Goal: Task Accomplishment & Management: Manage account settings

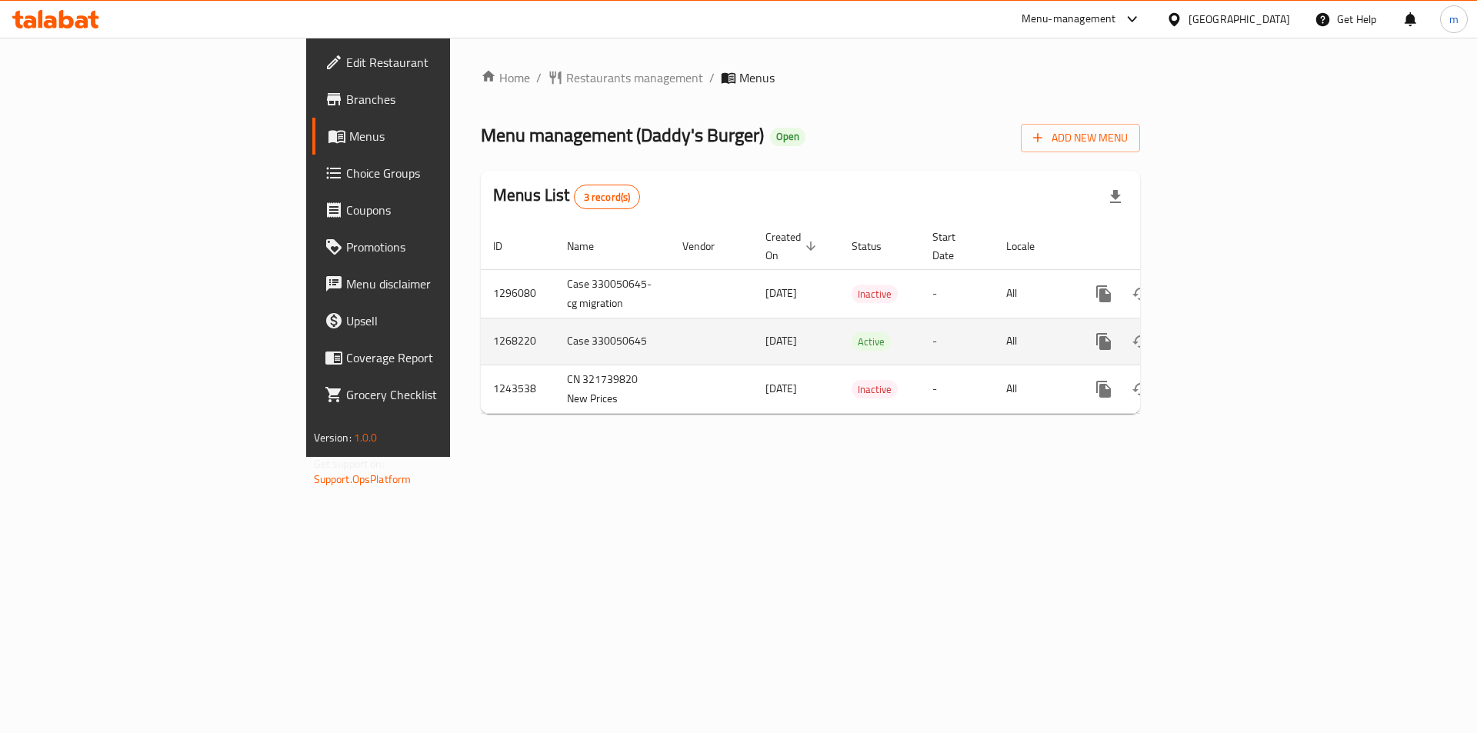
click at [1224, 332] on icon "enhanced table" at bounding box center [1214, 341] width 18 height 18
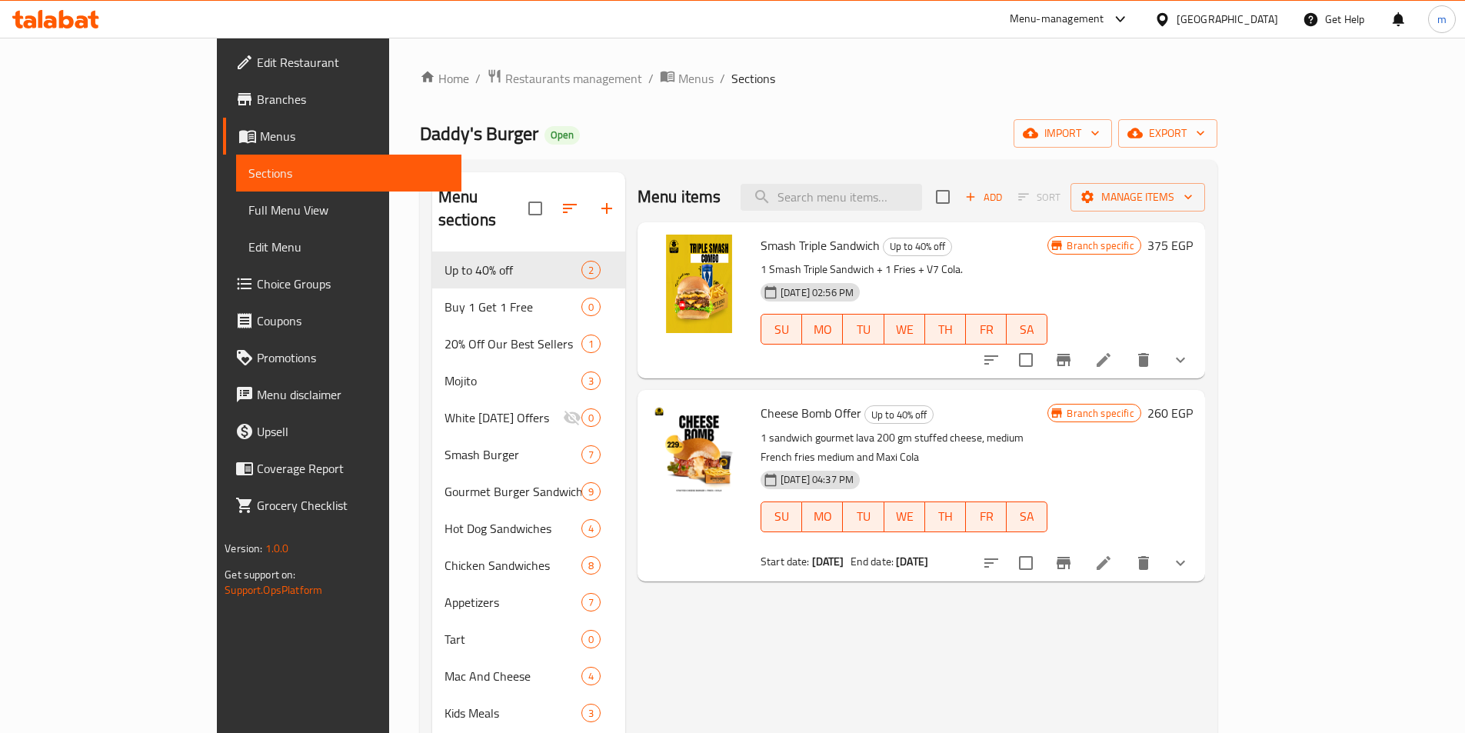
click at [257, 105] on span "Branches" at bounding box center [353, 99] width 192 height 18
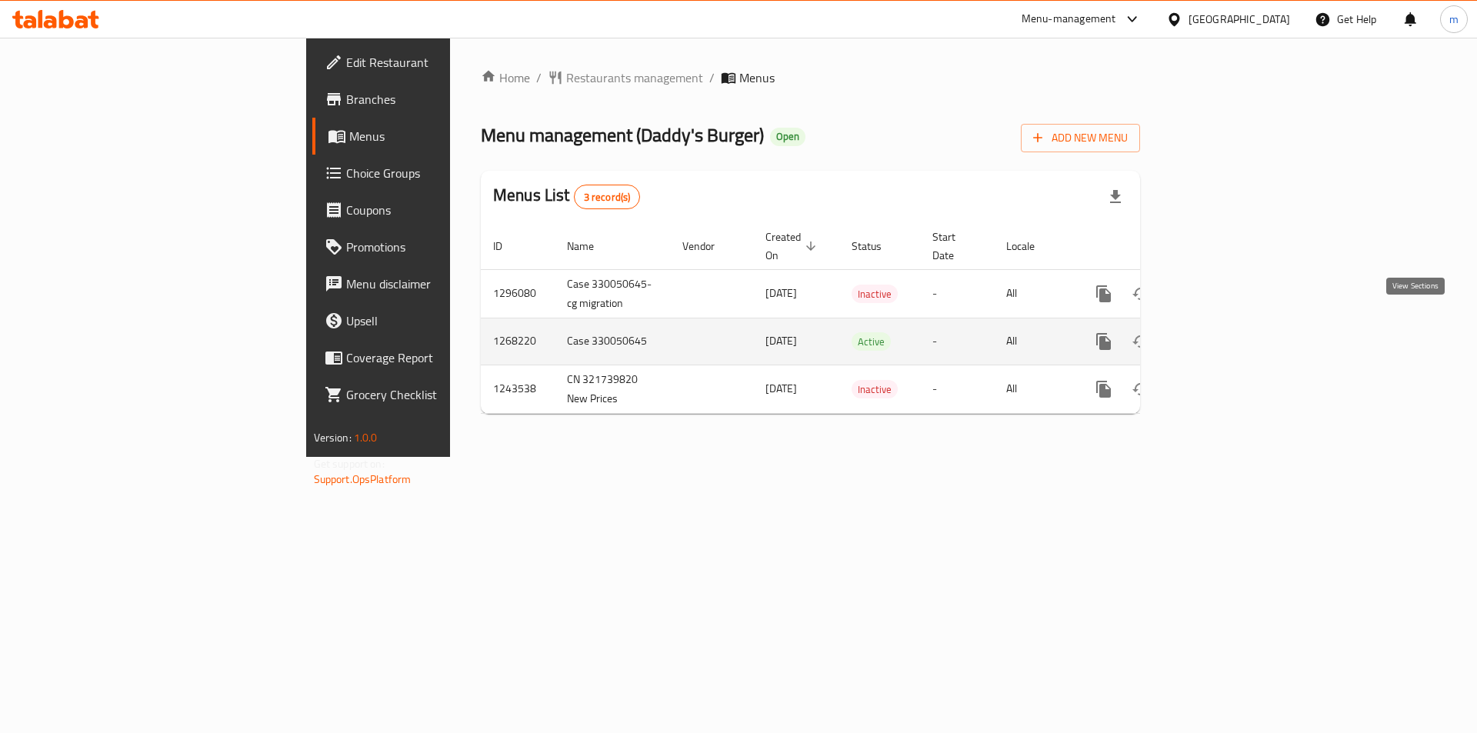
click at [1224, 332] on icon "enhanced table" at bounding box center [1214, 341] width 18 height 18
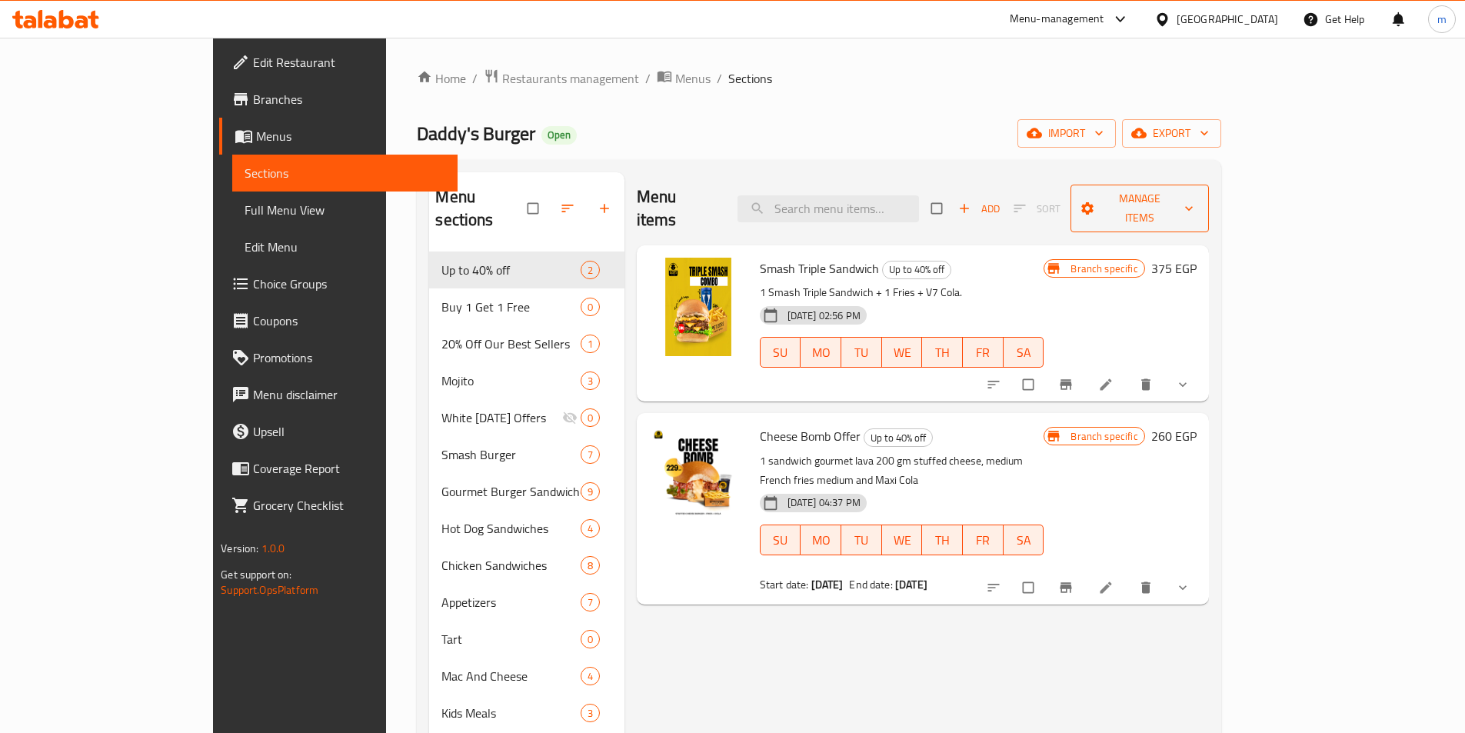
click at [1197, 189] on span "Manage items" at bounding box center [1140, 208] width 114 height 38
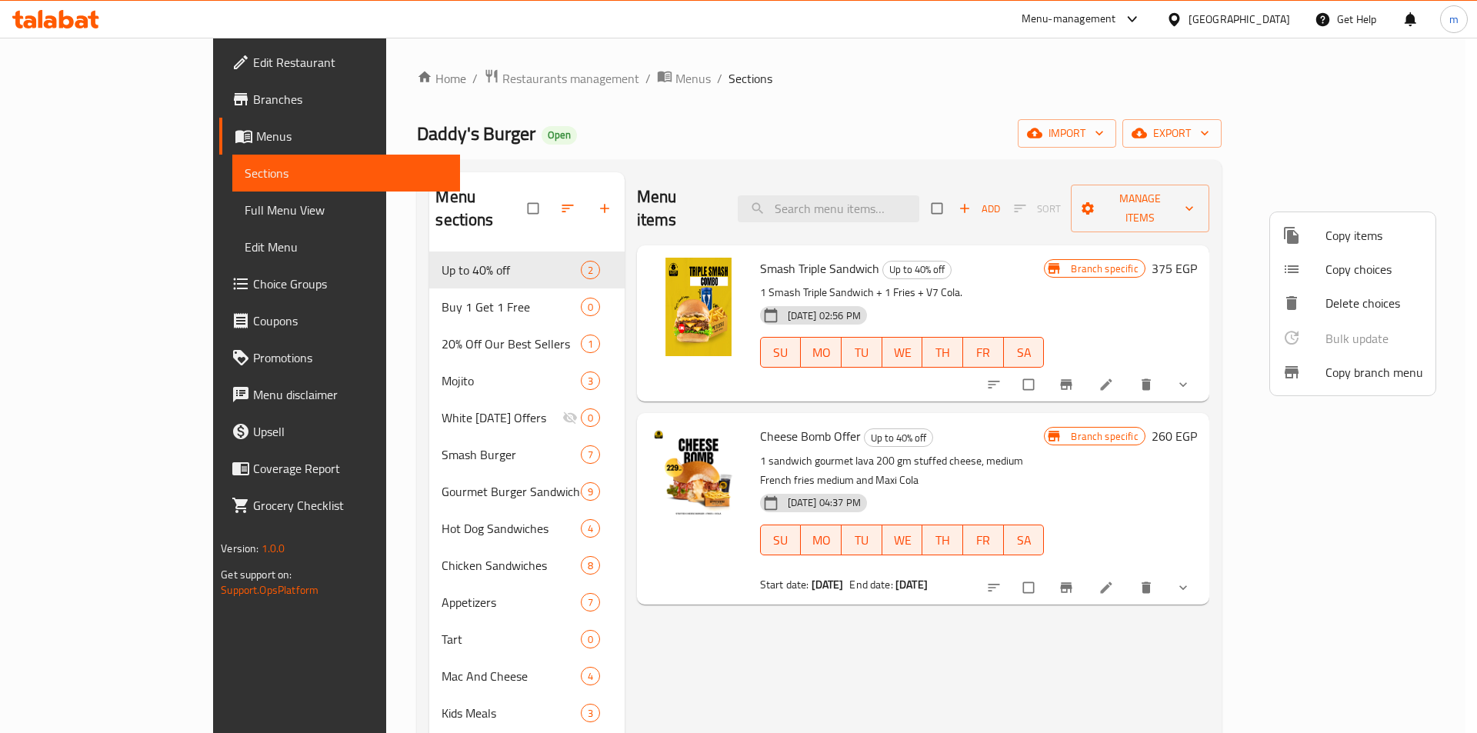
click at [1323, 373] on div at bounding box center [1303, 372] width 43 height 18
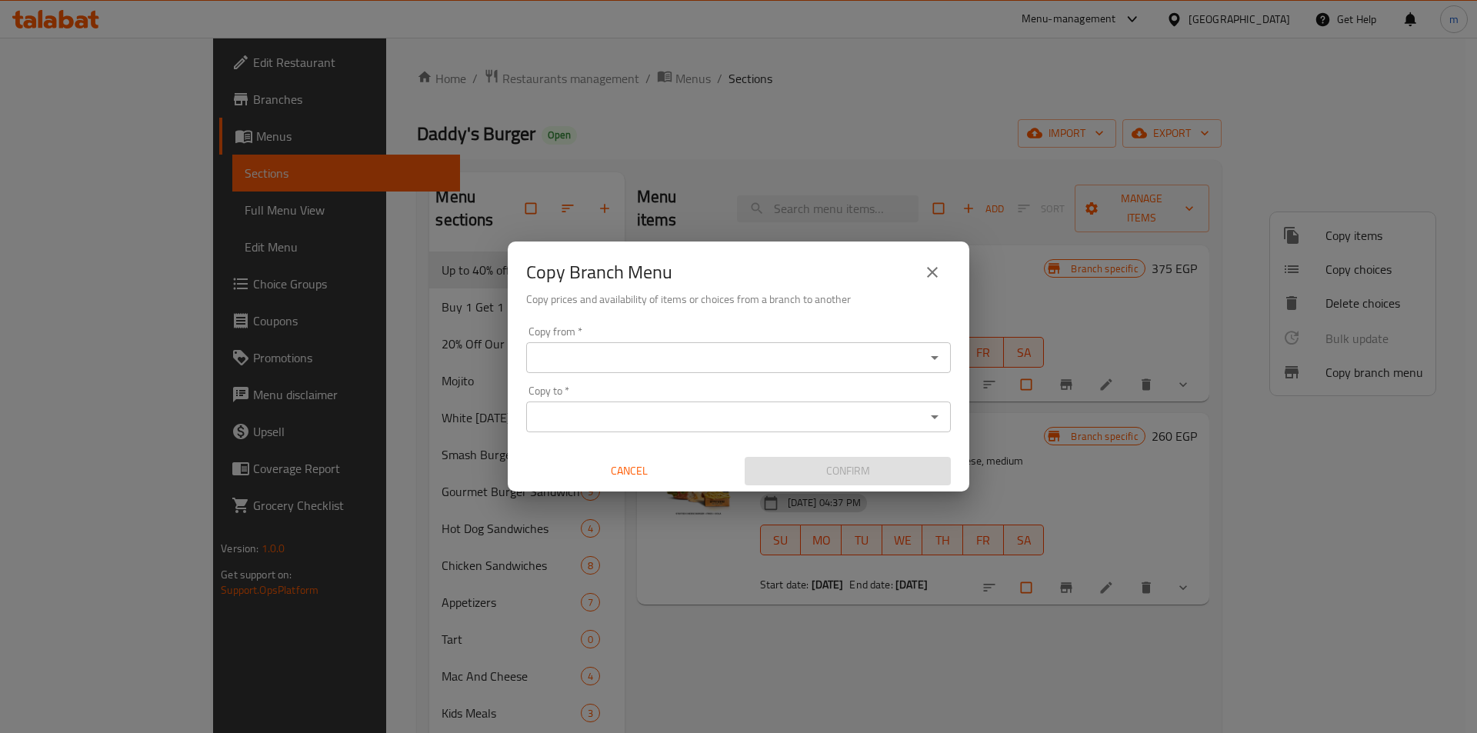
click at [640, 361] on input "Copy from   *" at bounding box center [726, 358] width 390 height 22
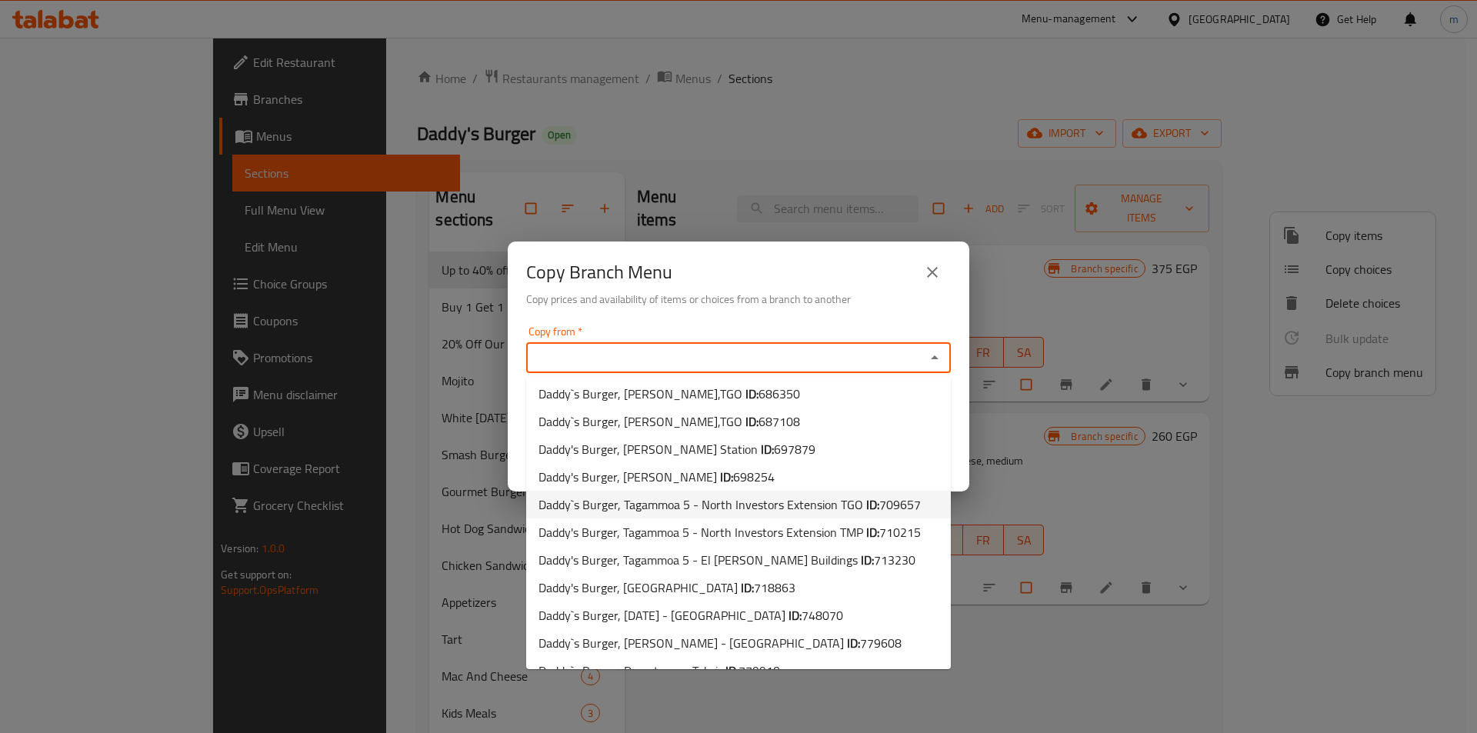
scroll to position [605, 0]
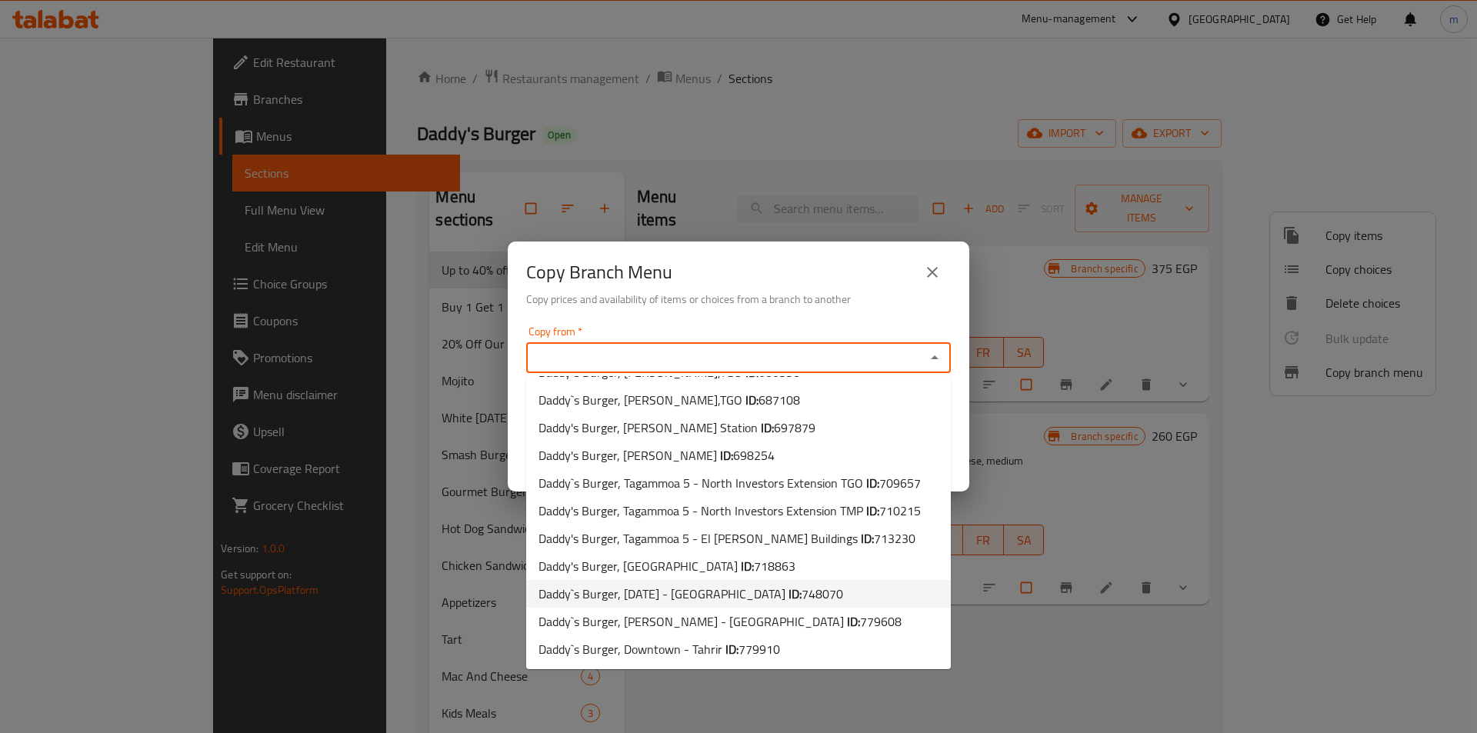
click at [775, 594] on span "Daddy`s Burger, 6th of October - West Somed ID: 748070" at bounding box center [690, 594] width 305 height 18
type input "Daddy`s Burger, 6th of October - West Somed"
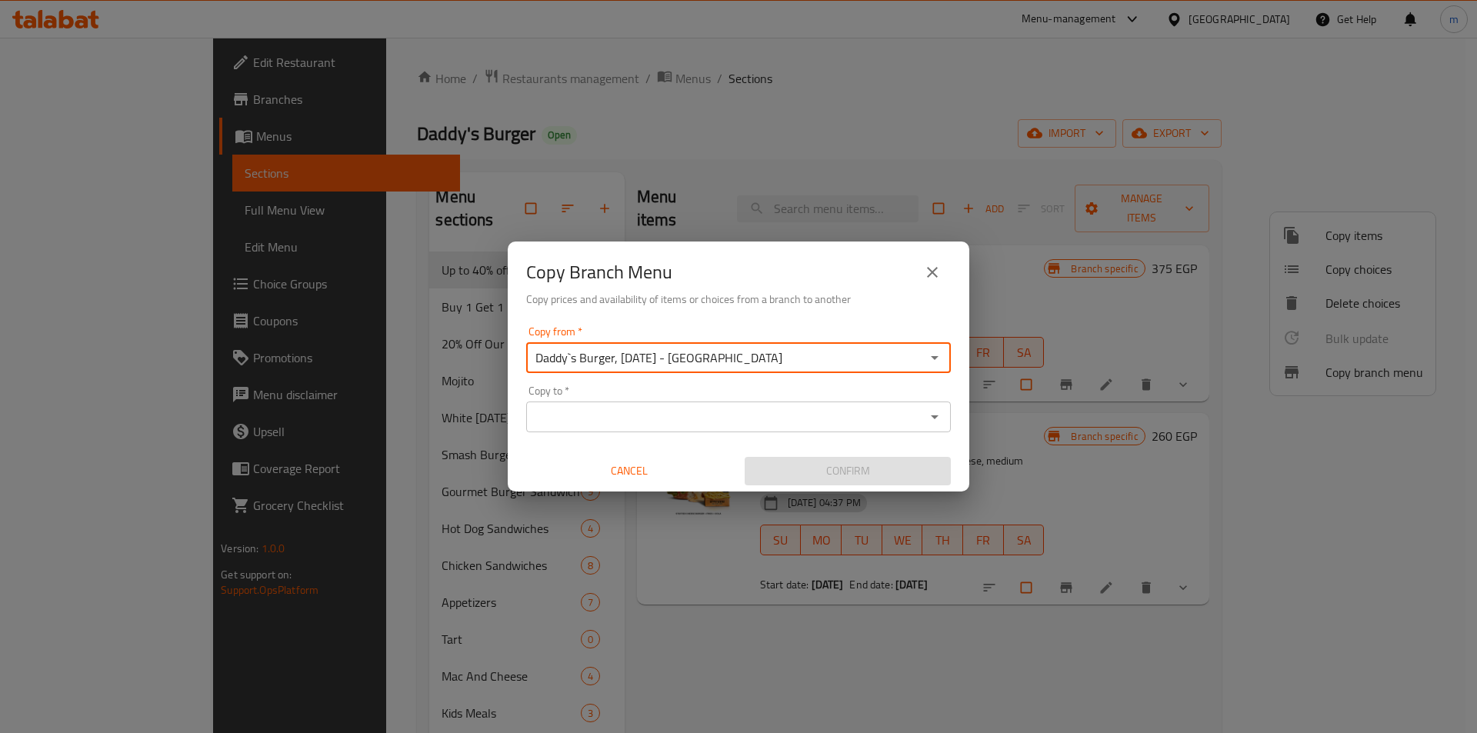
click at [763, 405] on div "Copy to *" at bounding box center [738, 417] width 425 height 31
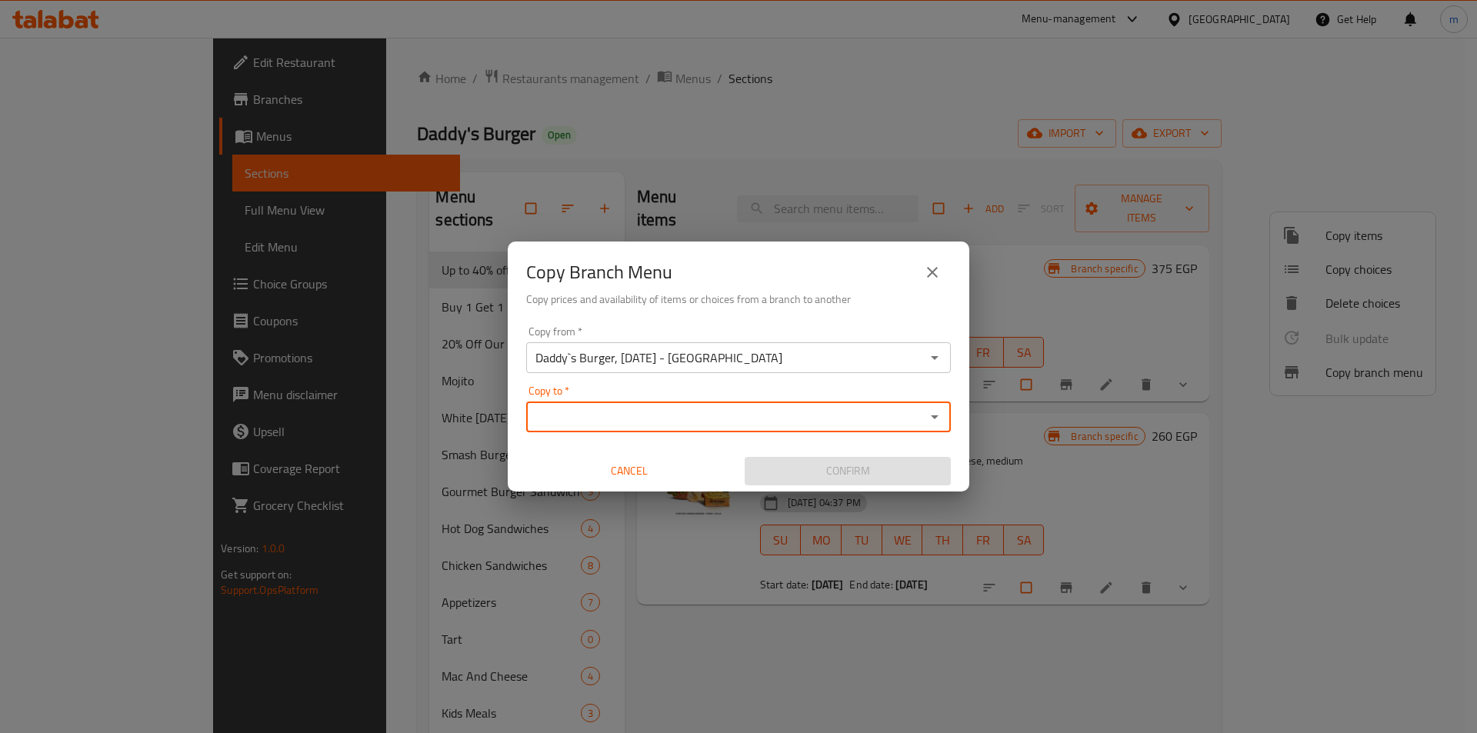
click at [731, 424] on input "Copy to   *" at bounding box center [726, 417] width 390 height 22
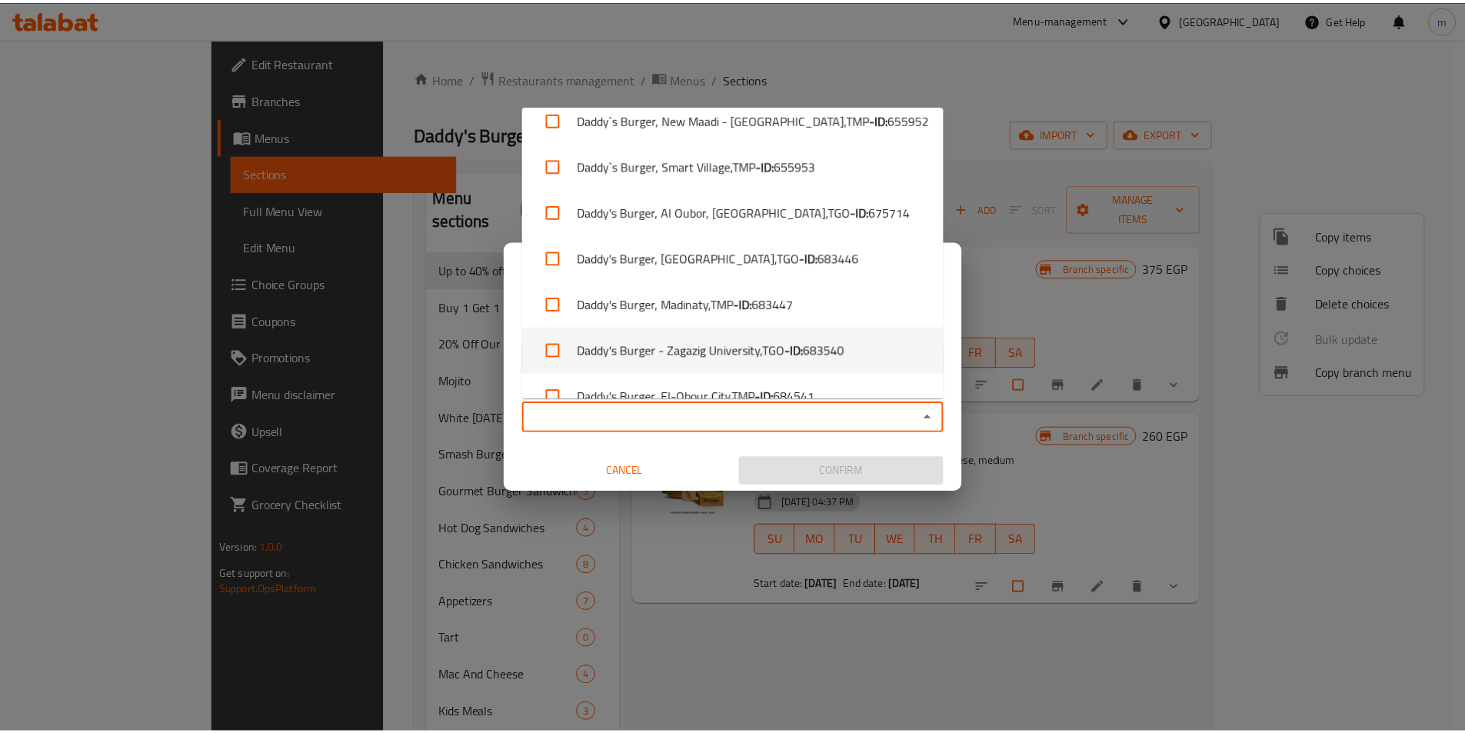
scroll to position [1196, 0]
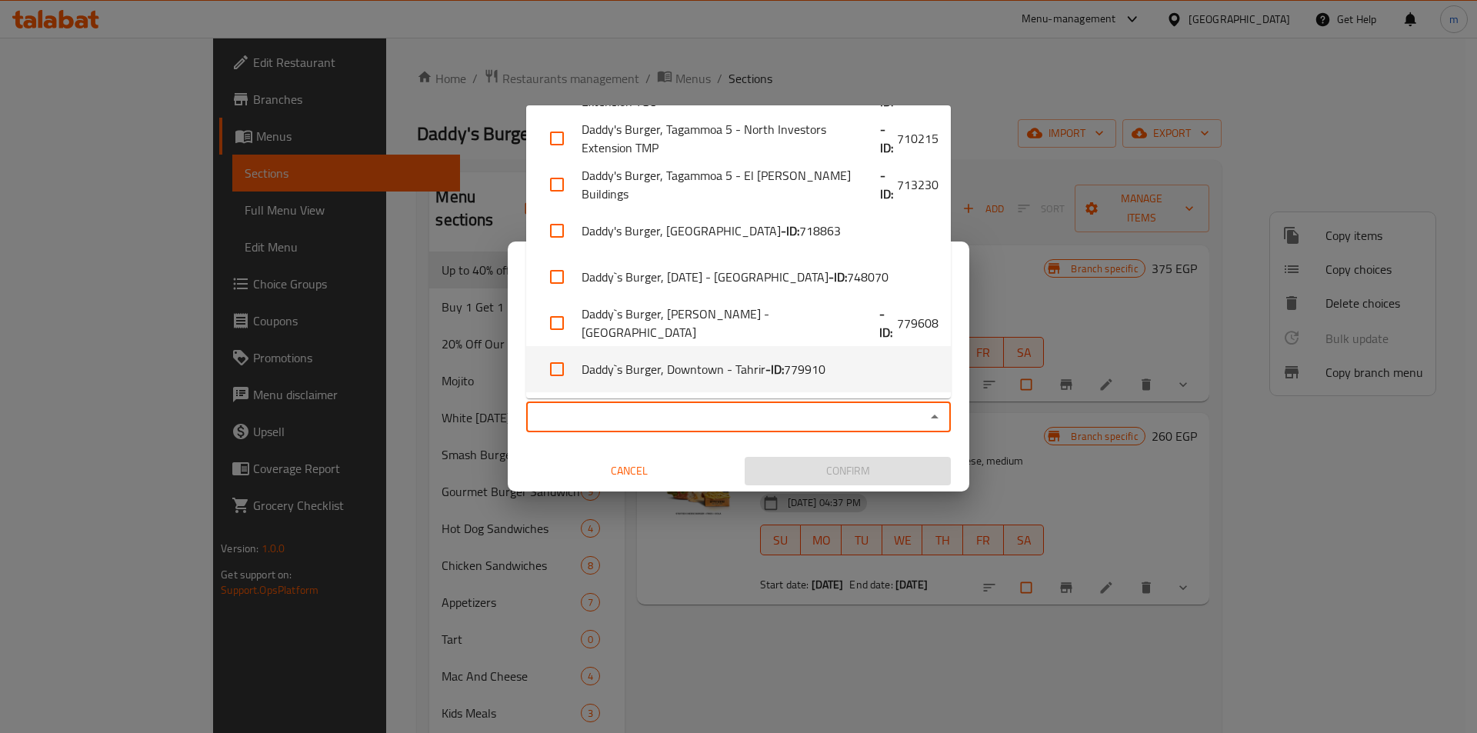
click at [812, 374] on span "779910" at bounding box center [805, 369] width 42 height 18
checkbox input "true"
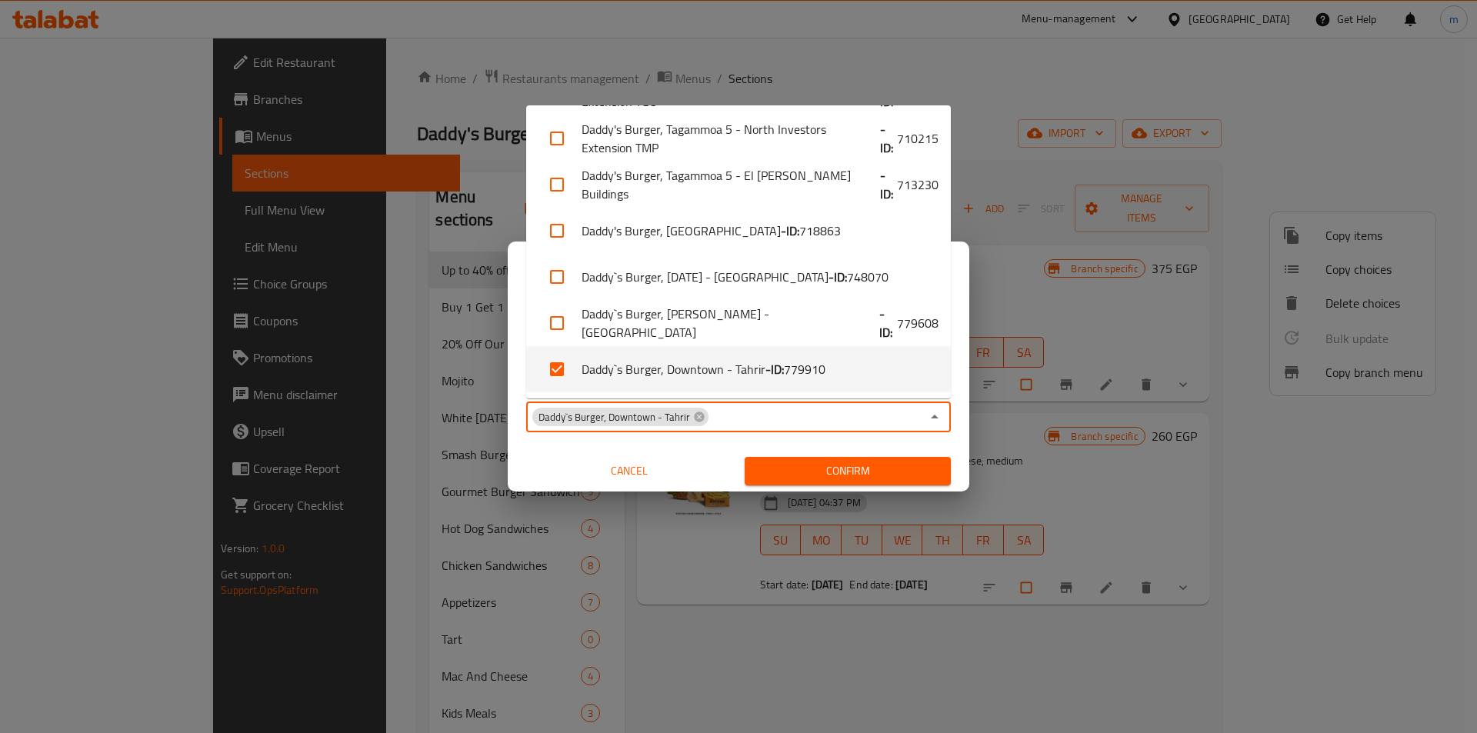
click at [803, 468] on span "Confirm" at bounding box center [848, 471] width 182 height 19
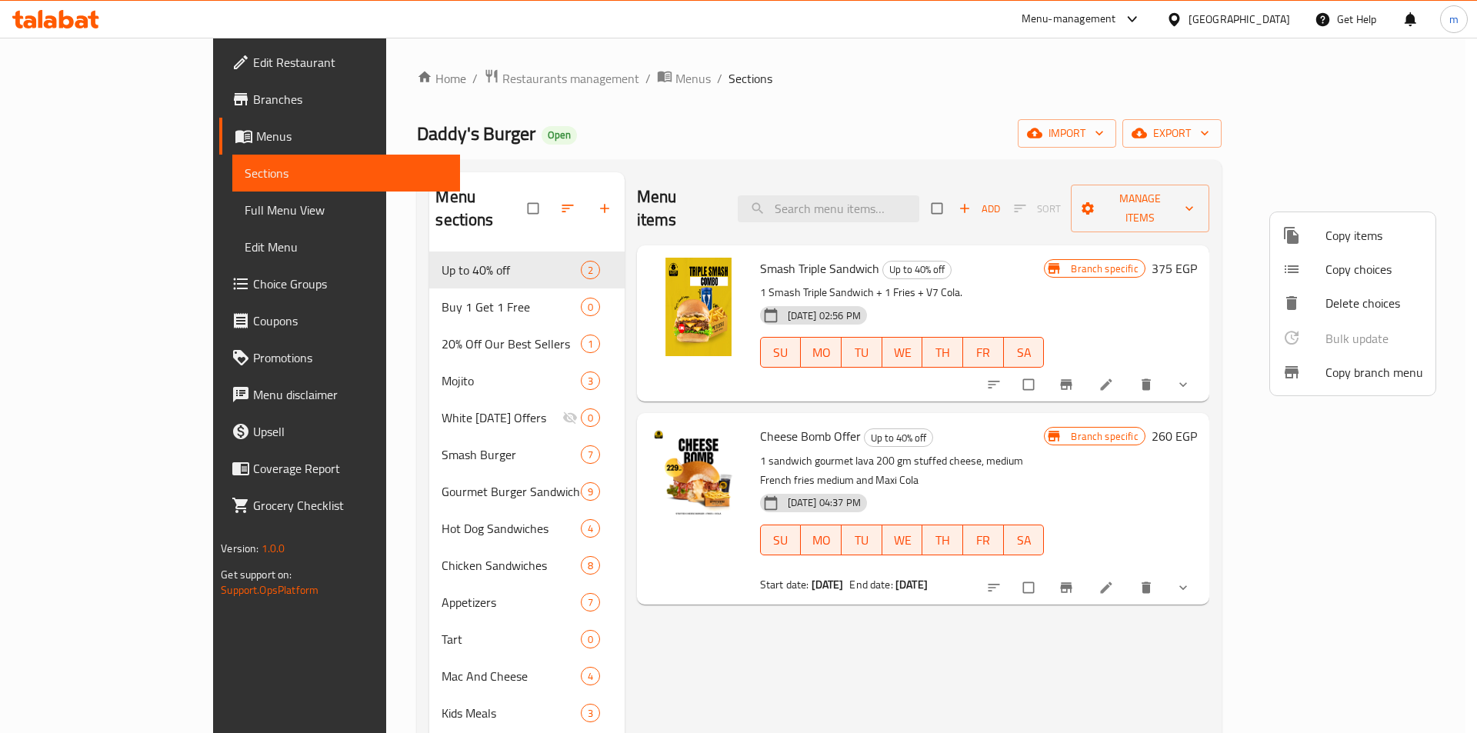
click at [56, 166] on div at bounding box center [738, 366] width 1477 height 733
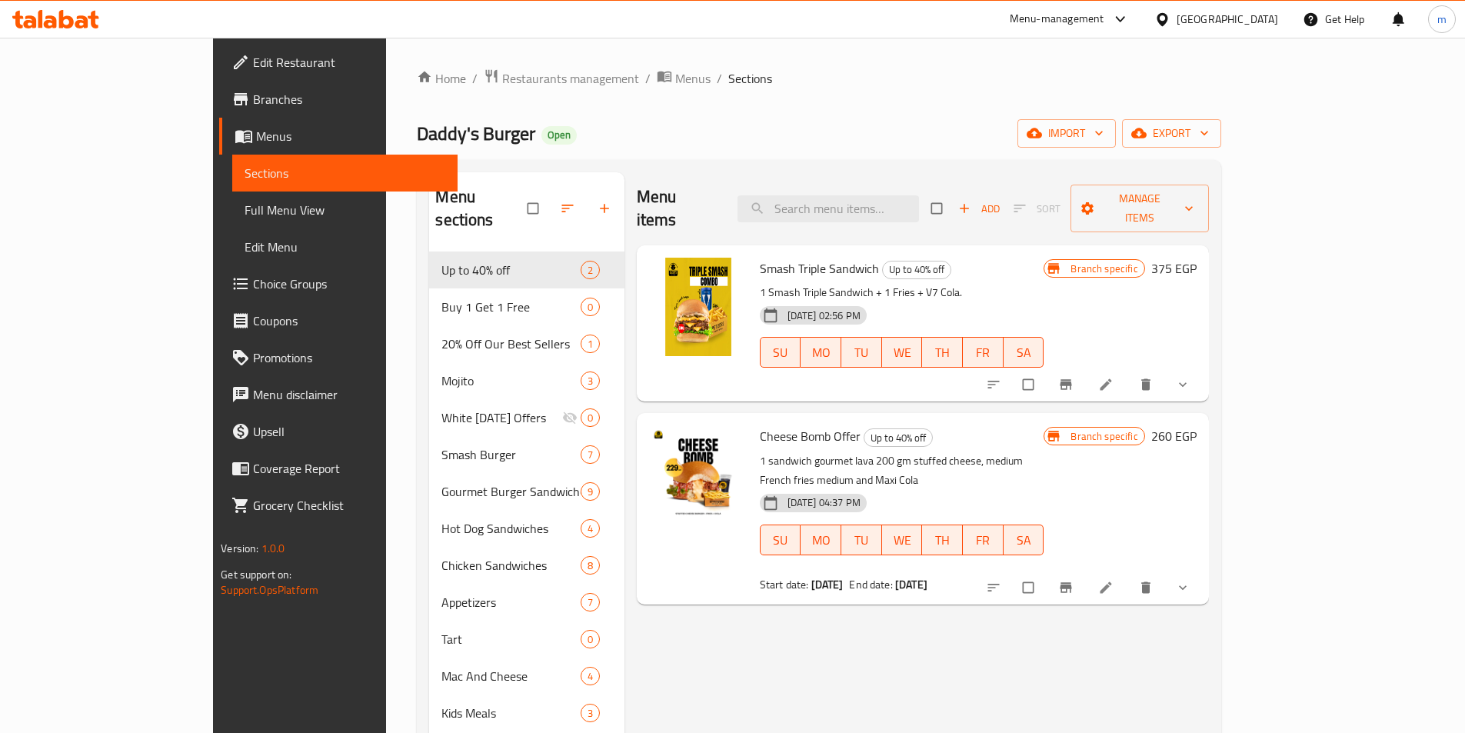
click at [245, 166] on span "Sections" at bounding box center [345, 173] width 201 height 18
click at [245, 172] on span "Sections" at bounding box center [345, 173] width 201 height 18
